Goal: Navigation & Orientation: Find specific page/section

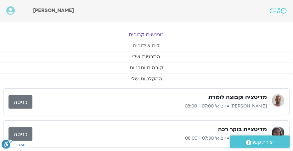
click at [154, 45] on link "לוח שידורים" at bounding box center [146, 45] width 293 height 11
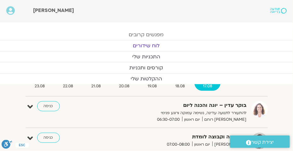
click at [149, 34] on link "מפגשים קרובים" at bounding box center [146, 34] width 293 height 11
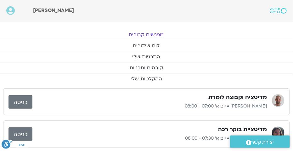
click at [157, 34] on link "מפגשים קרובים" at bounding box center [146, 34] width 293 height 11
click at [156, 47] on link "לוח שידורים" at bounding box center [146, 45] width 293 height 11
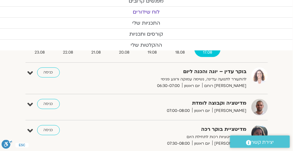
scroll to position [76, 0]
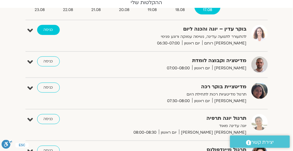
click at [43, 26] on link "כניסה" at bounding box center [48, 30] width 23 height 10
